Goal: Find specific page/section: Find specific page/section

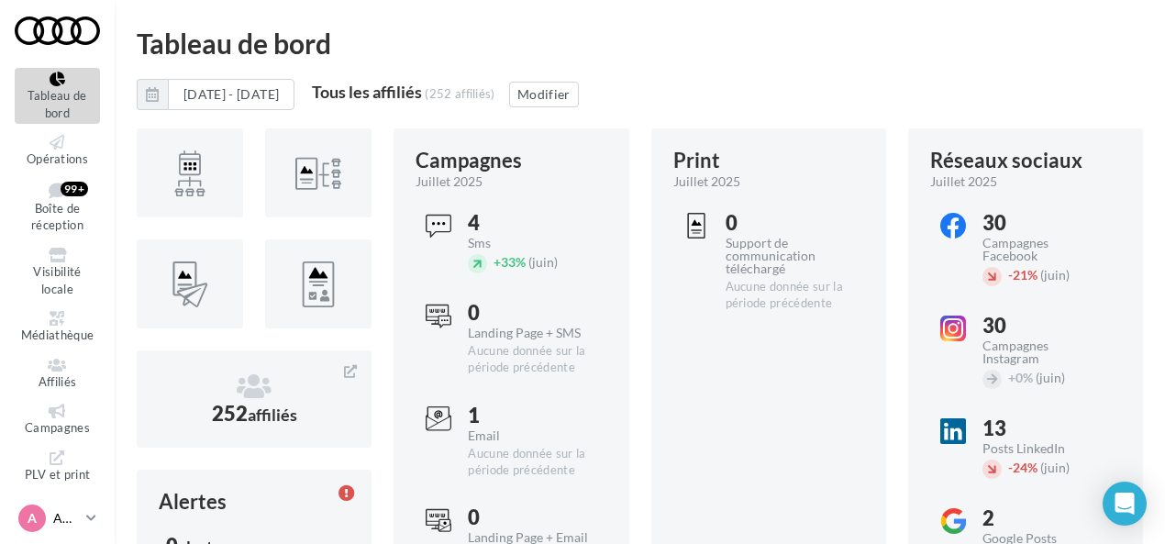
click at [82, 515] on link "A AUDI [EMAIL_ADDRESS][DOMAIN_NAME]" at bounding box center [57, 518] width 85 height 35
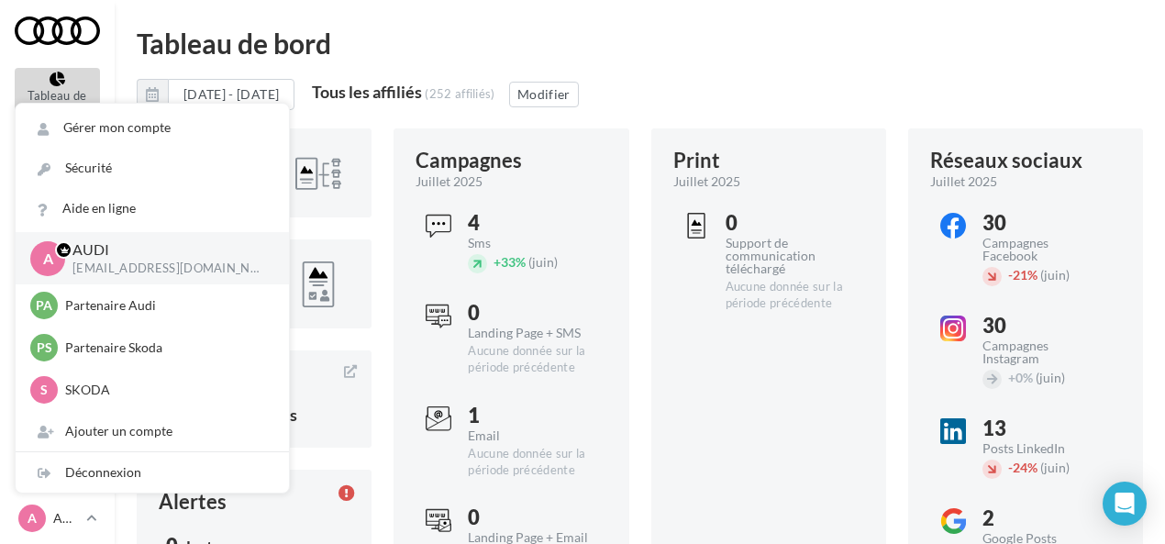
drag, startPoint x: 750, startPoint y: 80, endPoint x: 726, endPoint y: 93, distance: 27.1
click at [749, 82] on div "[DATE] - [DATE] Tous les affiliés (252 affiliés) Modifier" at bounding box center [640, 102] width 1006 height 46
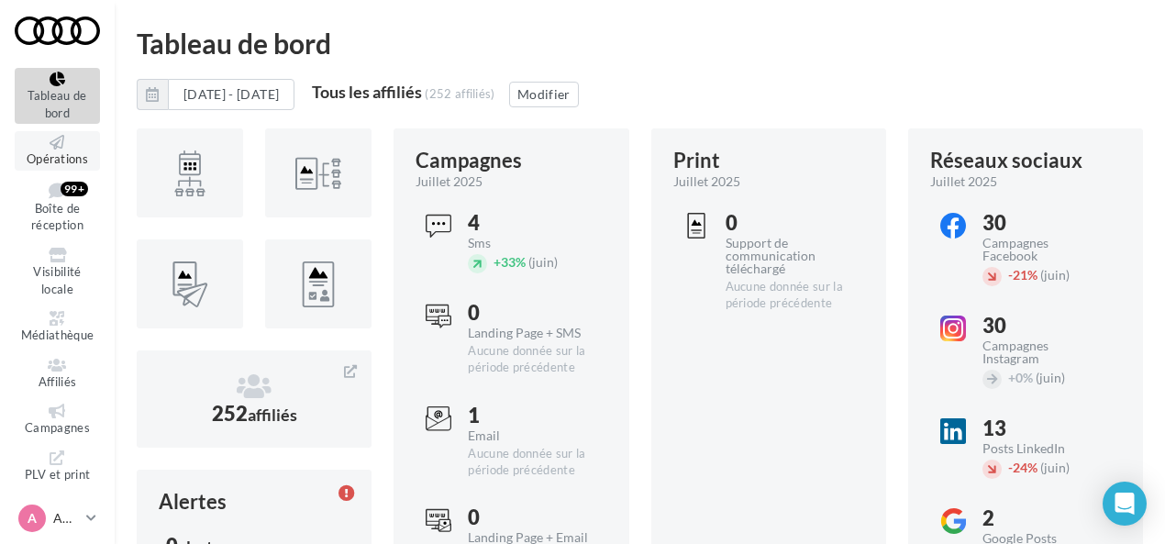
click at [44, 161] on span "Opérations" at bounding box center [57, 158] width 61 height 15
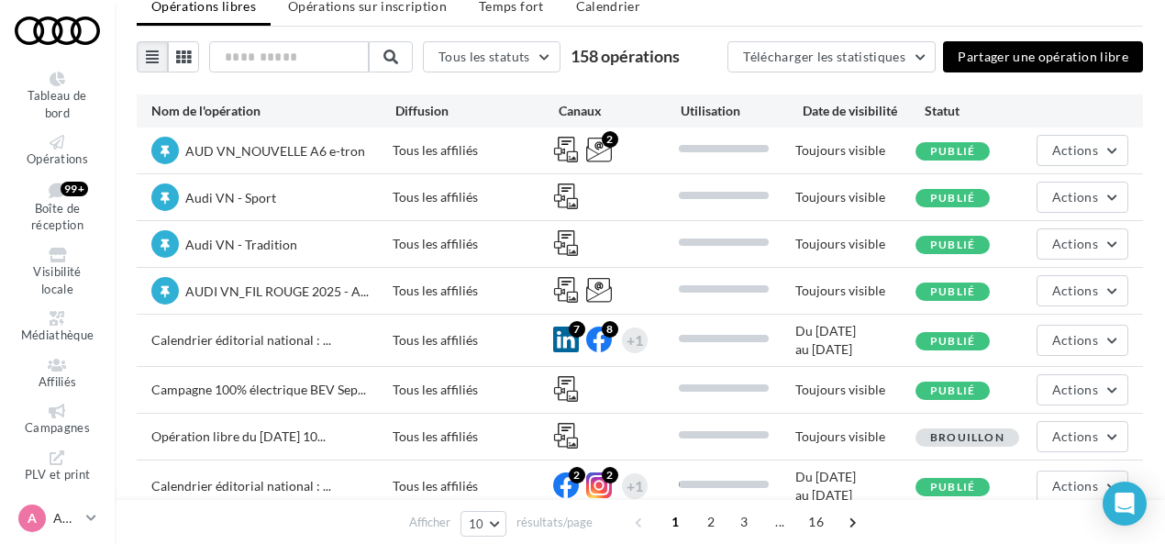
scroll to position [92, 0]
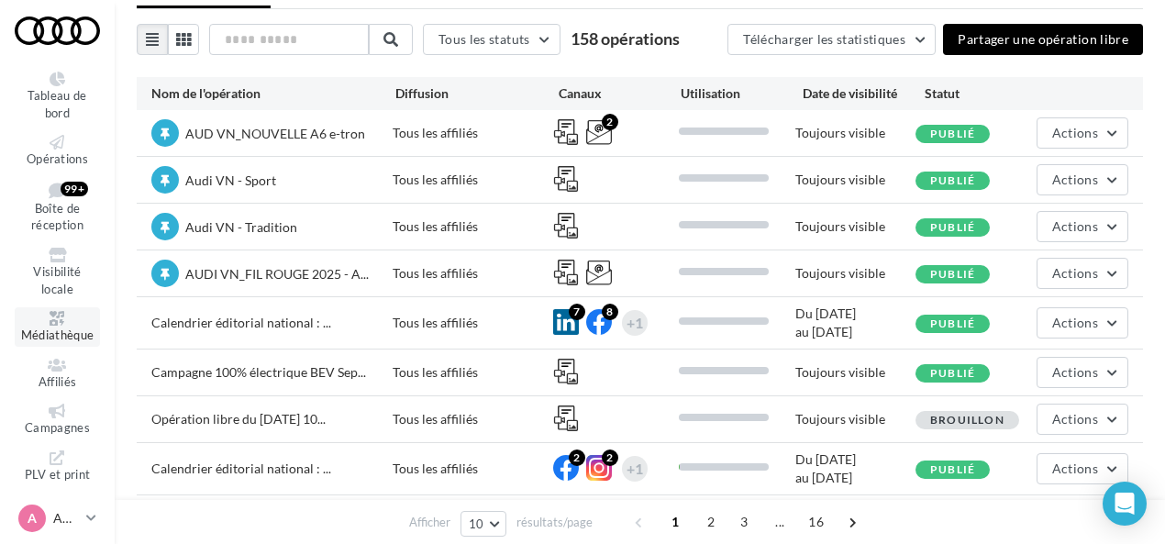
click at [52, 330] on span "Médiathèque" at bounding box center [57, 334] width 73 height 15
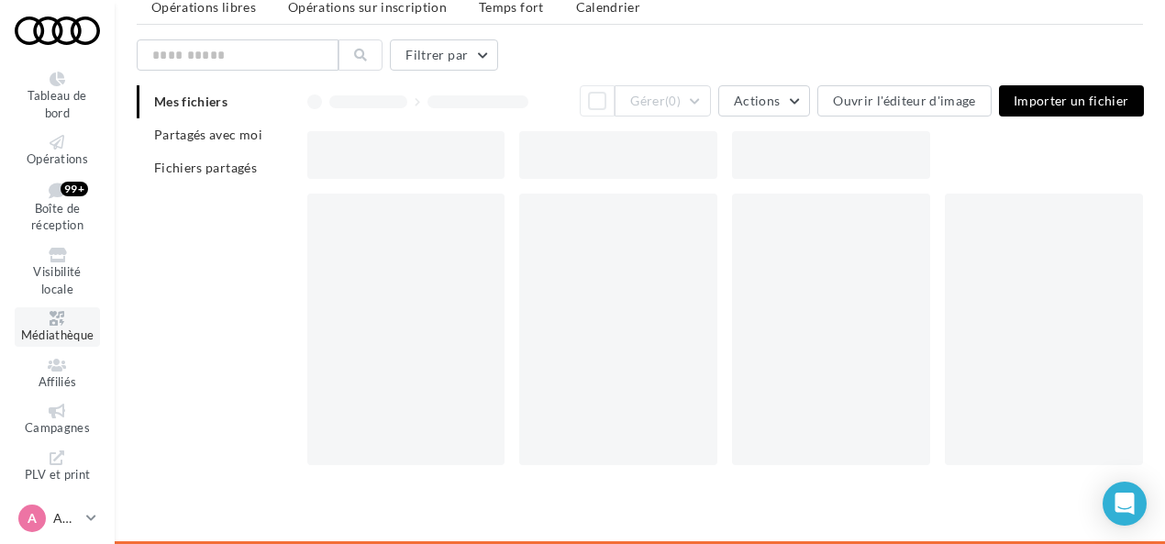
scroll to position [29, 0]
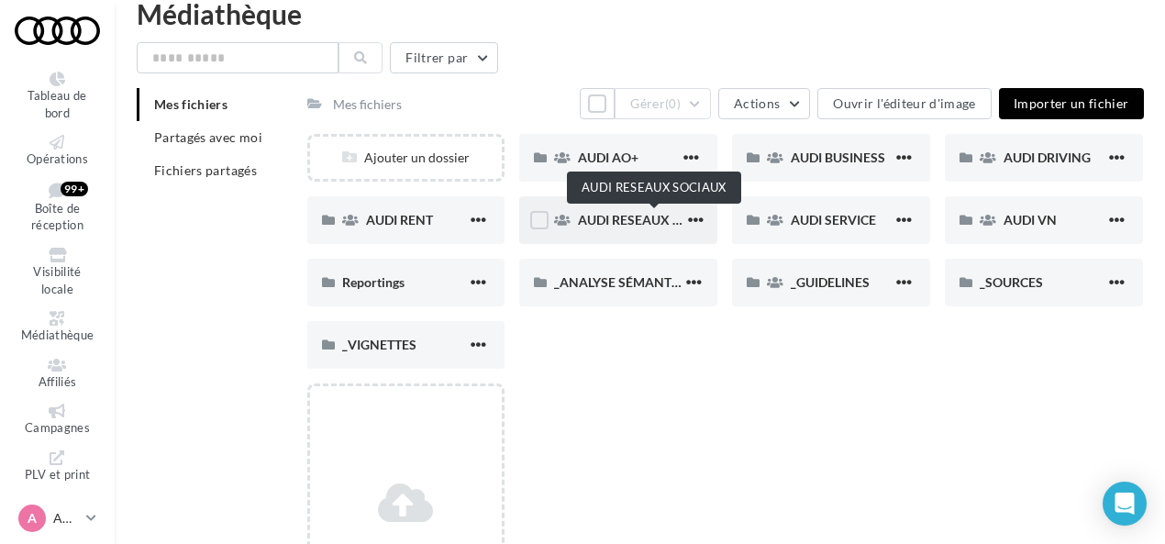
click at [649, 222] on span "AUDI RESEAUX SOCIAUX" at bounding box center [653, 220] width 151 height 16
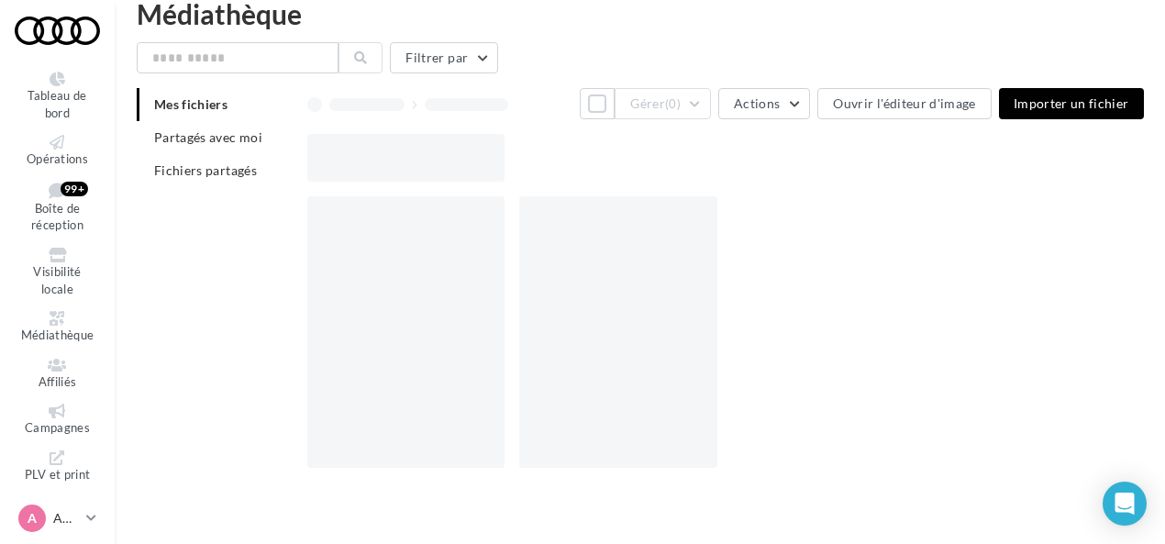
click at [649, 222] on div at bounding box center [618, 331] width 198 height 271
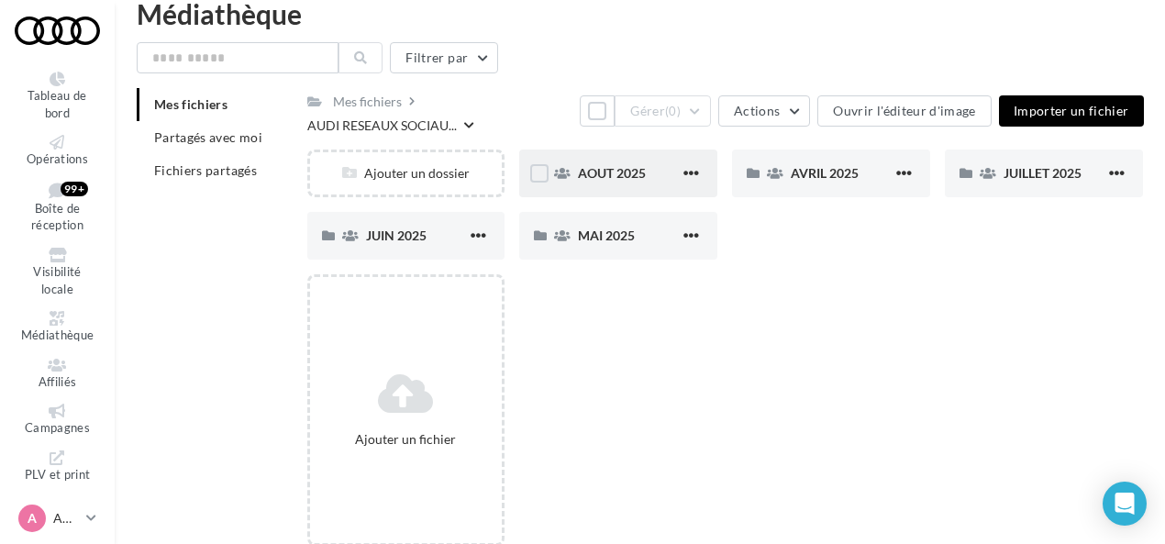
click at [648, 164] on div "AOUT 2025" at bounding box center [629, 173] width 102 height 18
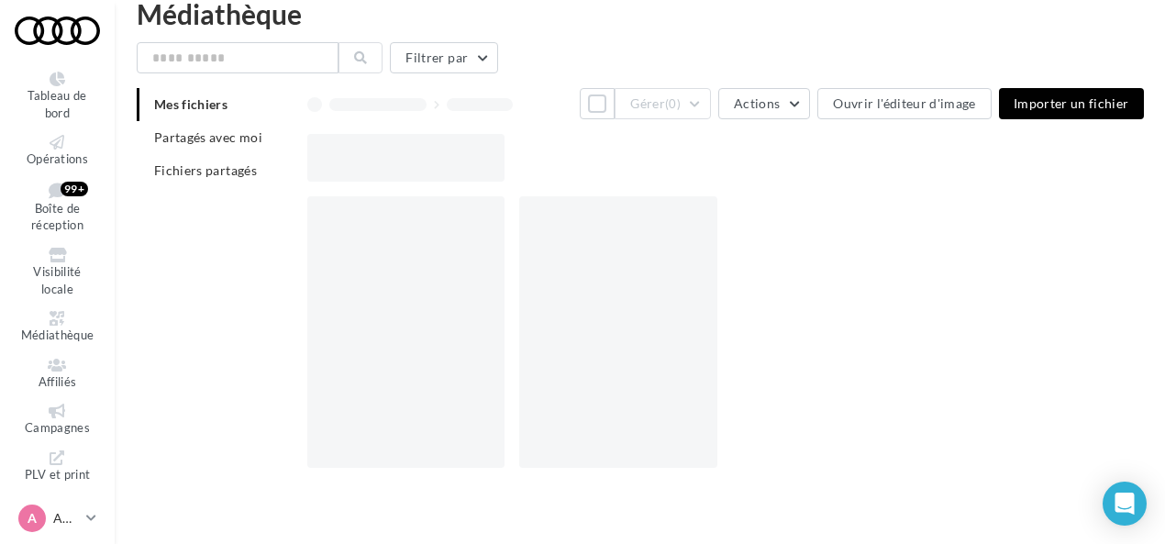
click at [648, 164] on div at bounding box center [732, 158] width 851 height 48
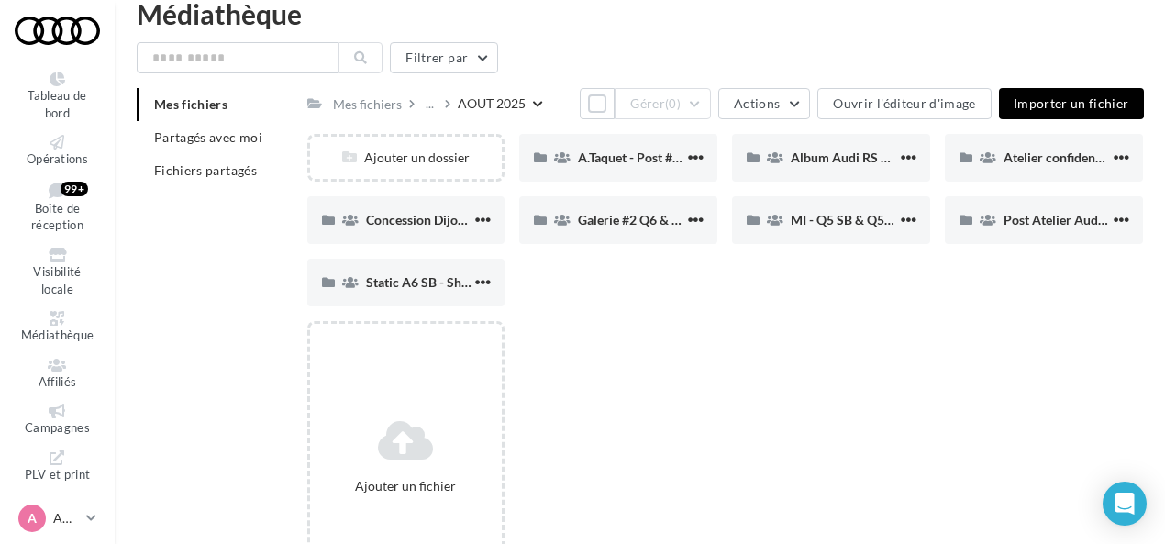
click at [917, 423] on div "Ajouter un fichier" at bounding box center [732, 464] width 851 height 286
